Goal: Information Seeking & Learning: Learn about a topic

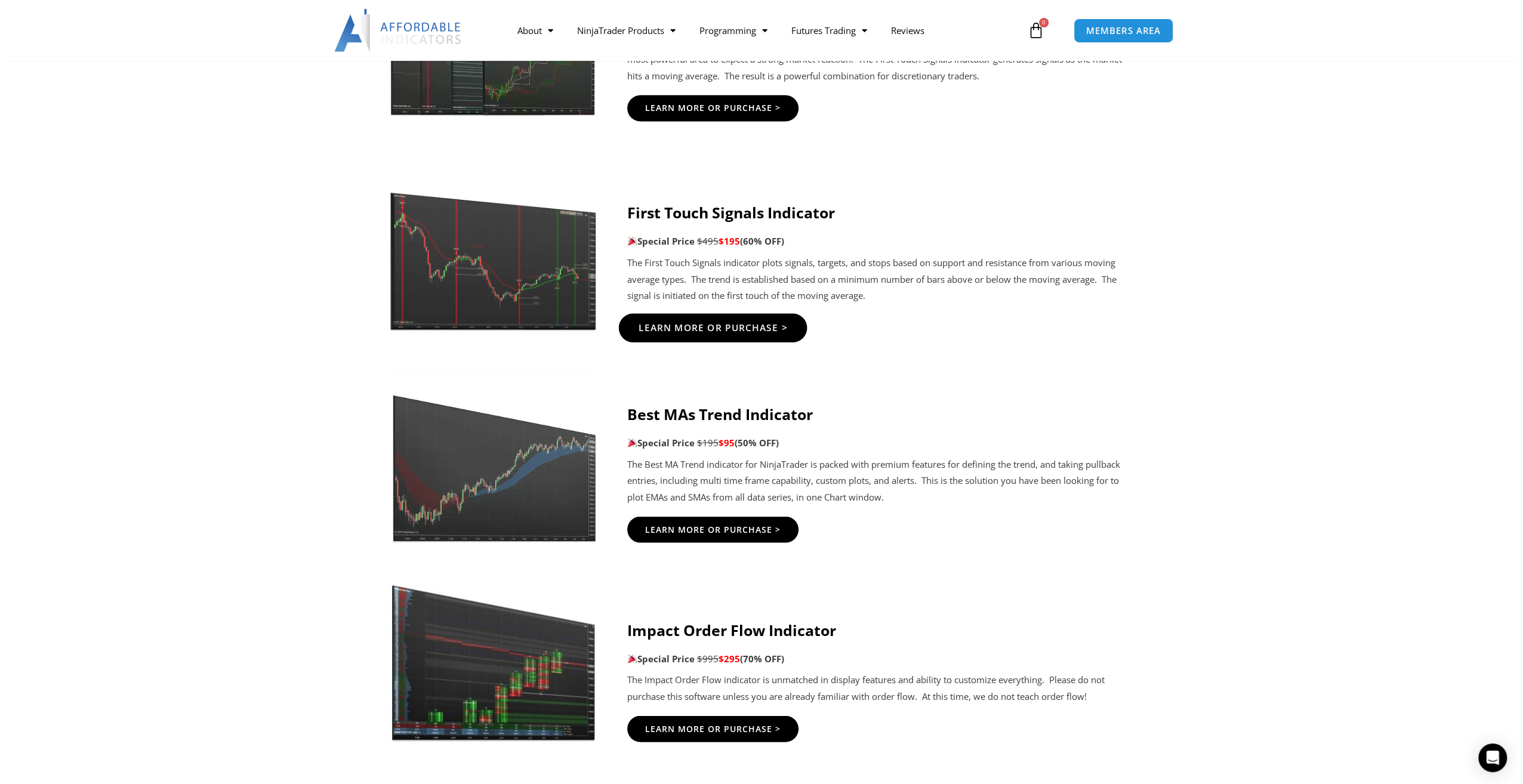
scroll to position [2088, 0]
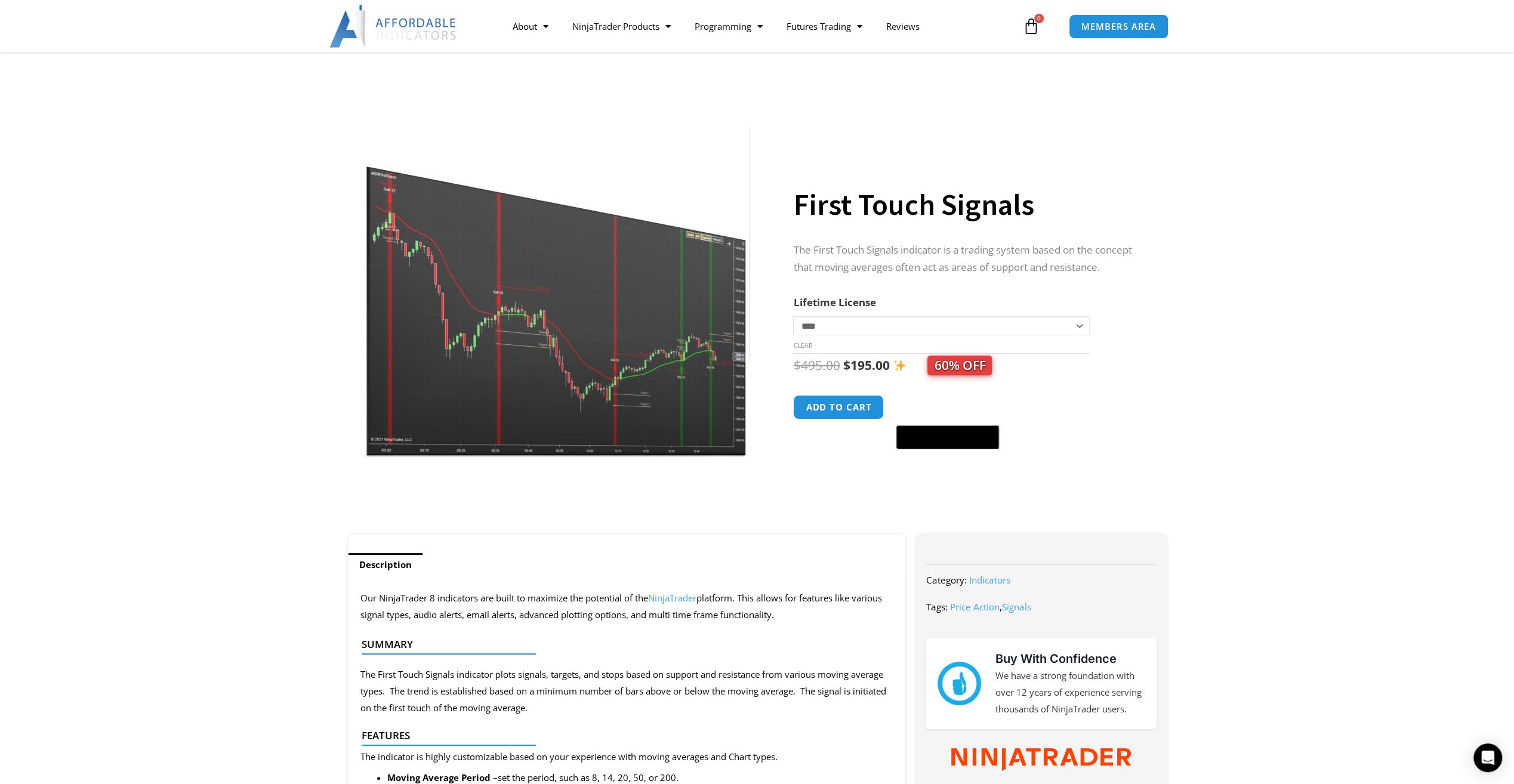
scroll to position [238, 0]
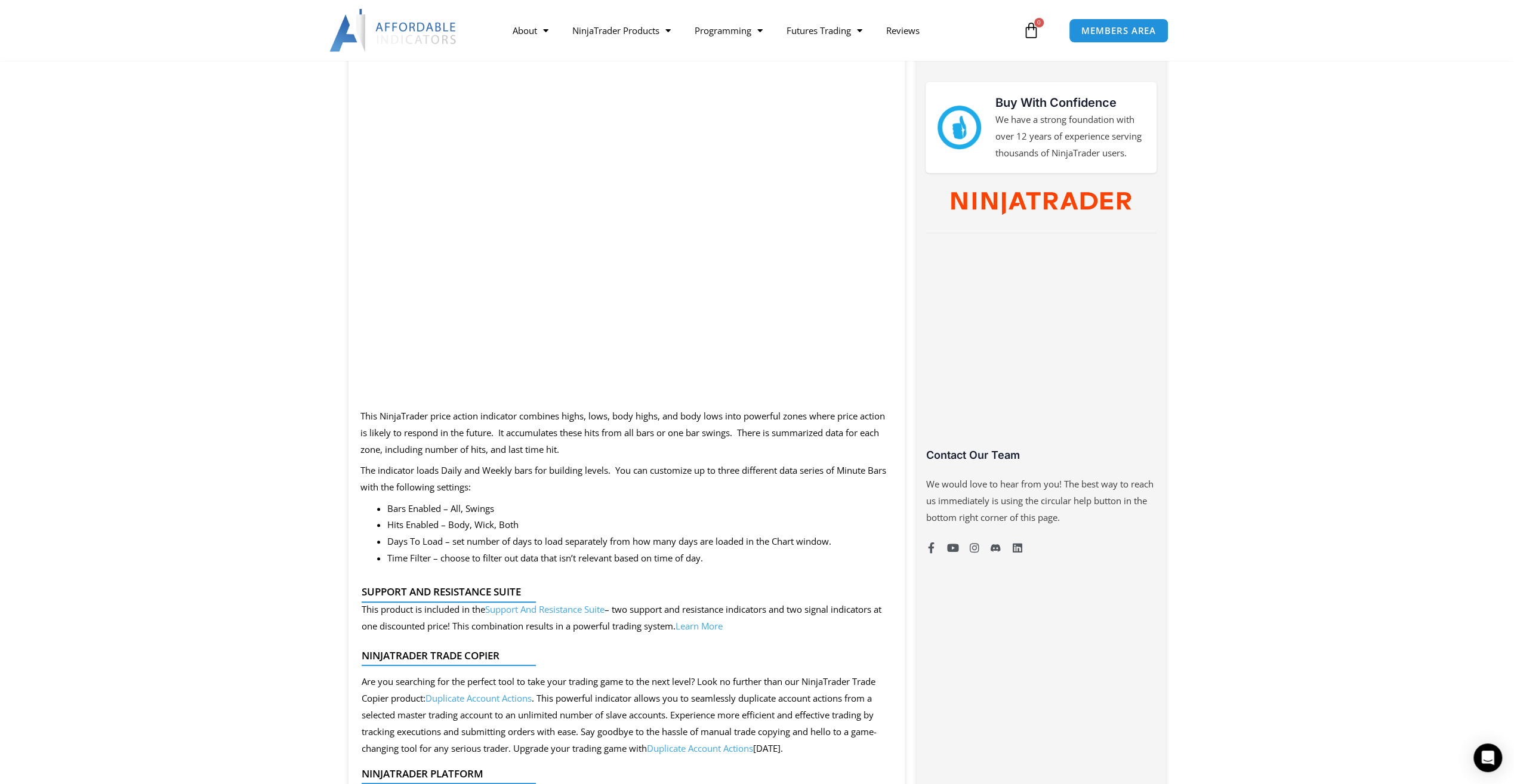
scroll to position [537, 0]
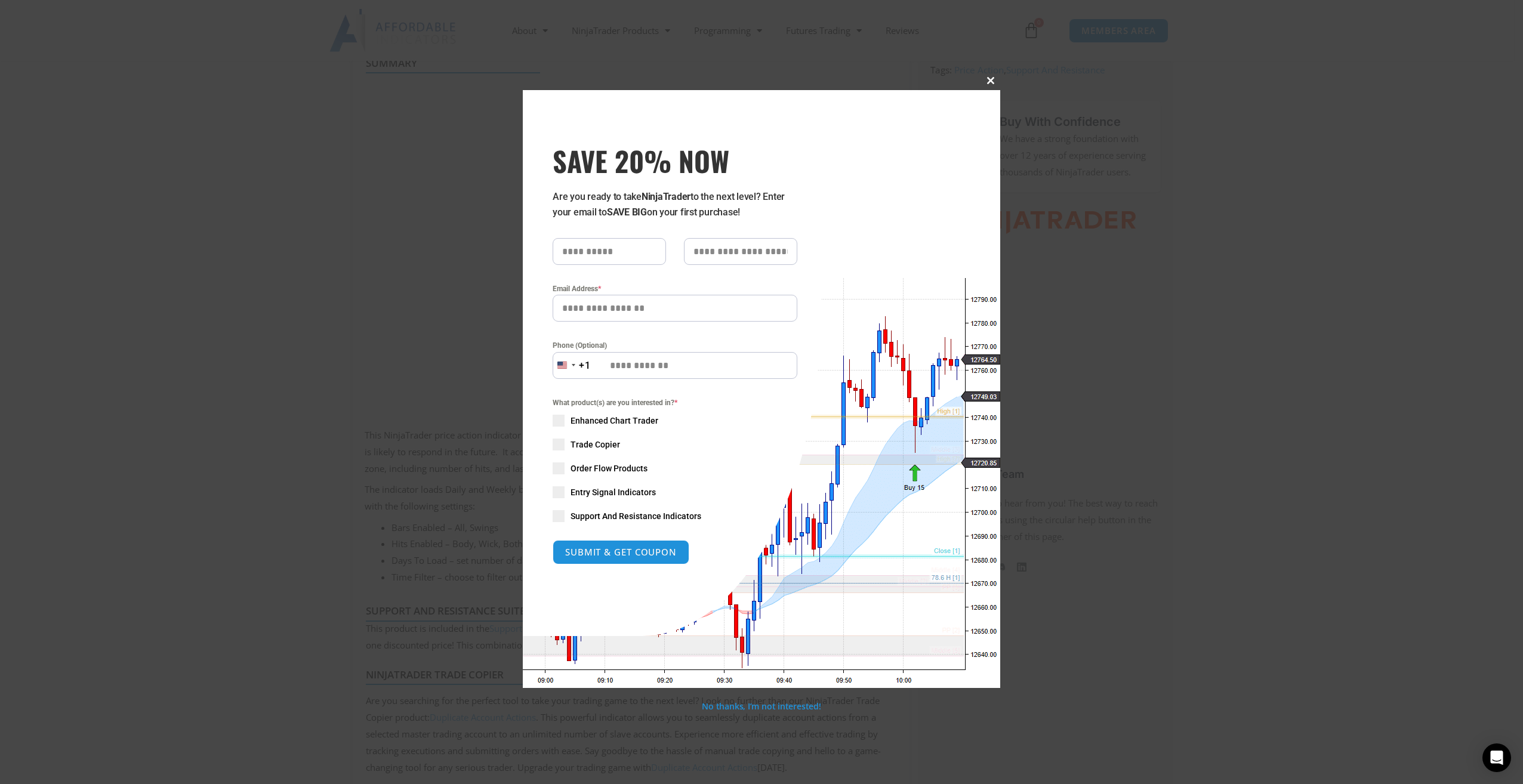
click at [995, 79] on span at bounding box center [990, 81] width 19 height 7
